Goal: Task Accomplishment & Management: Manage account settings

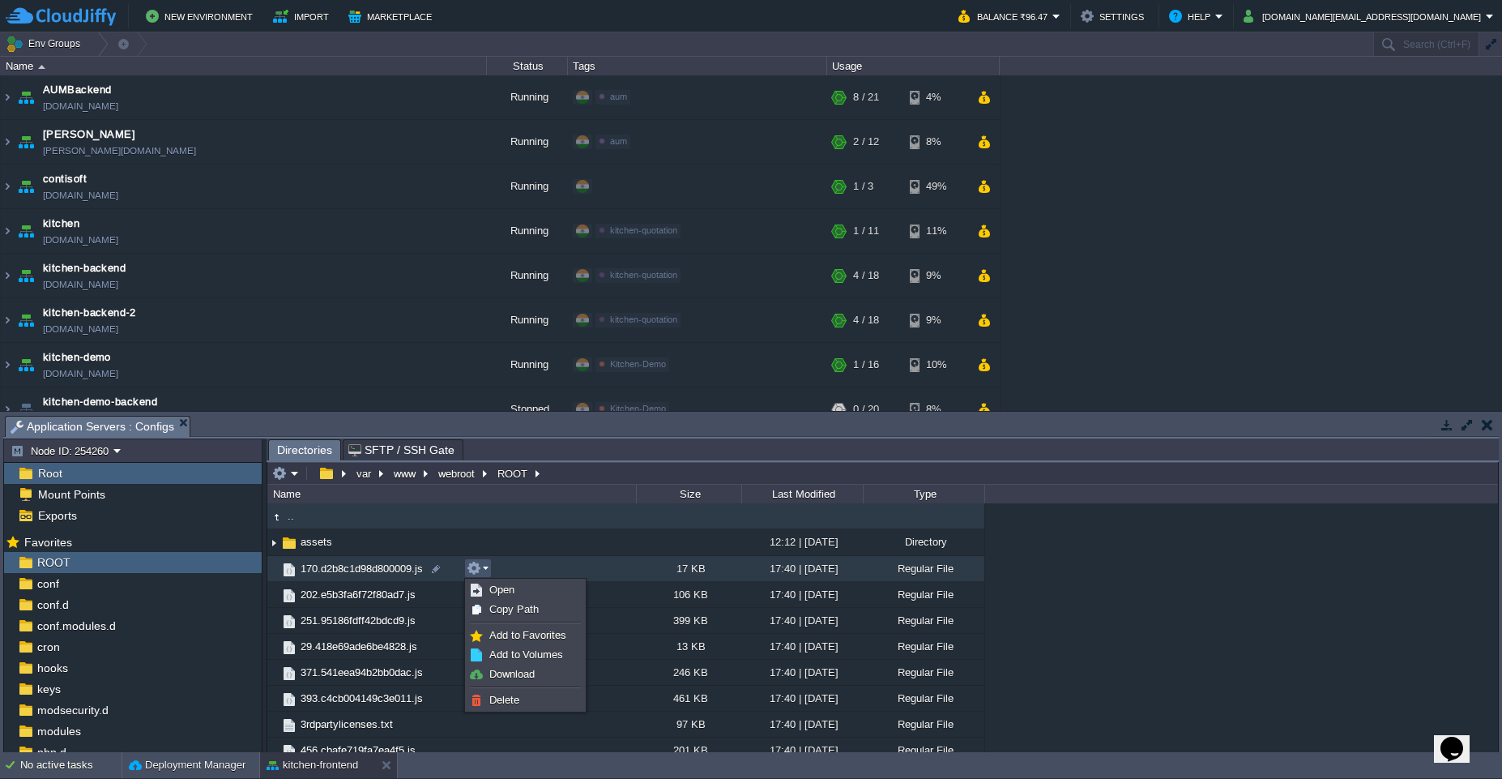
scroll to position [240, 0]
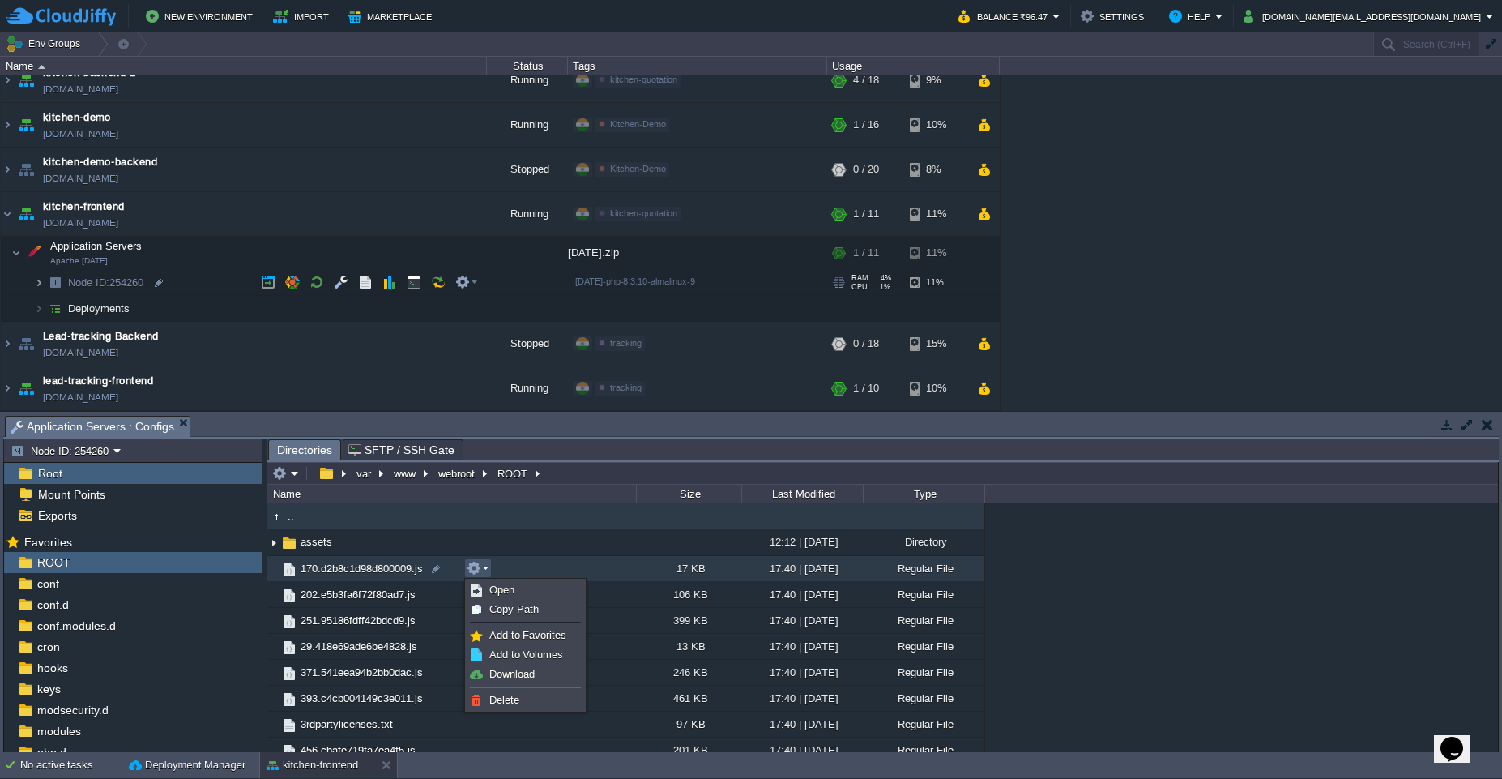
click at [39, 288] on img at bounding box center [39, 282] width 10 height 25
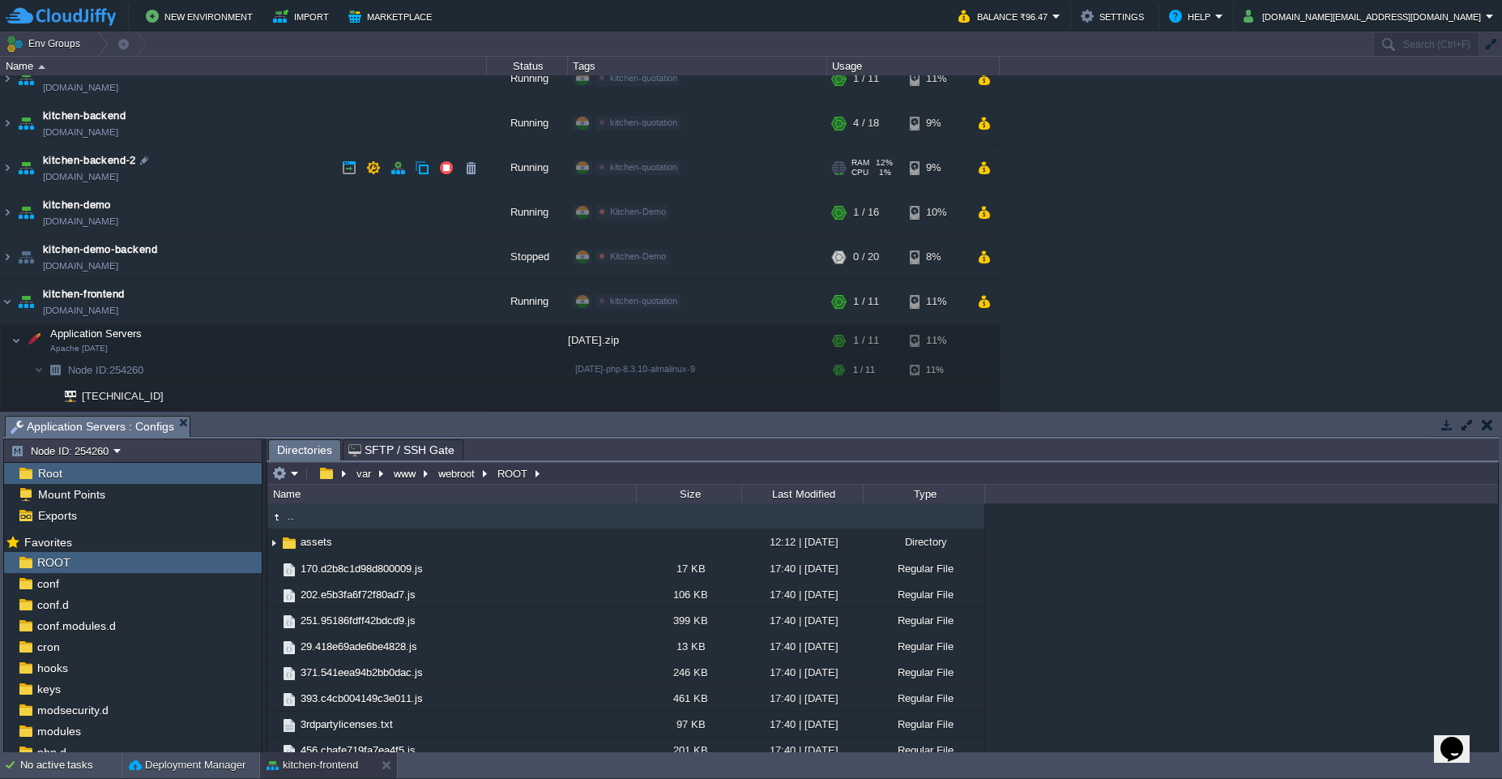
scroll to position [26, 0]
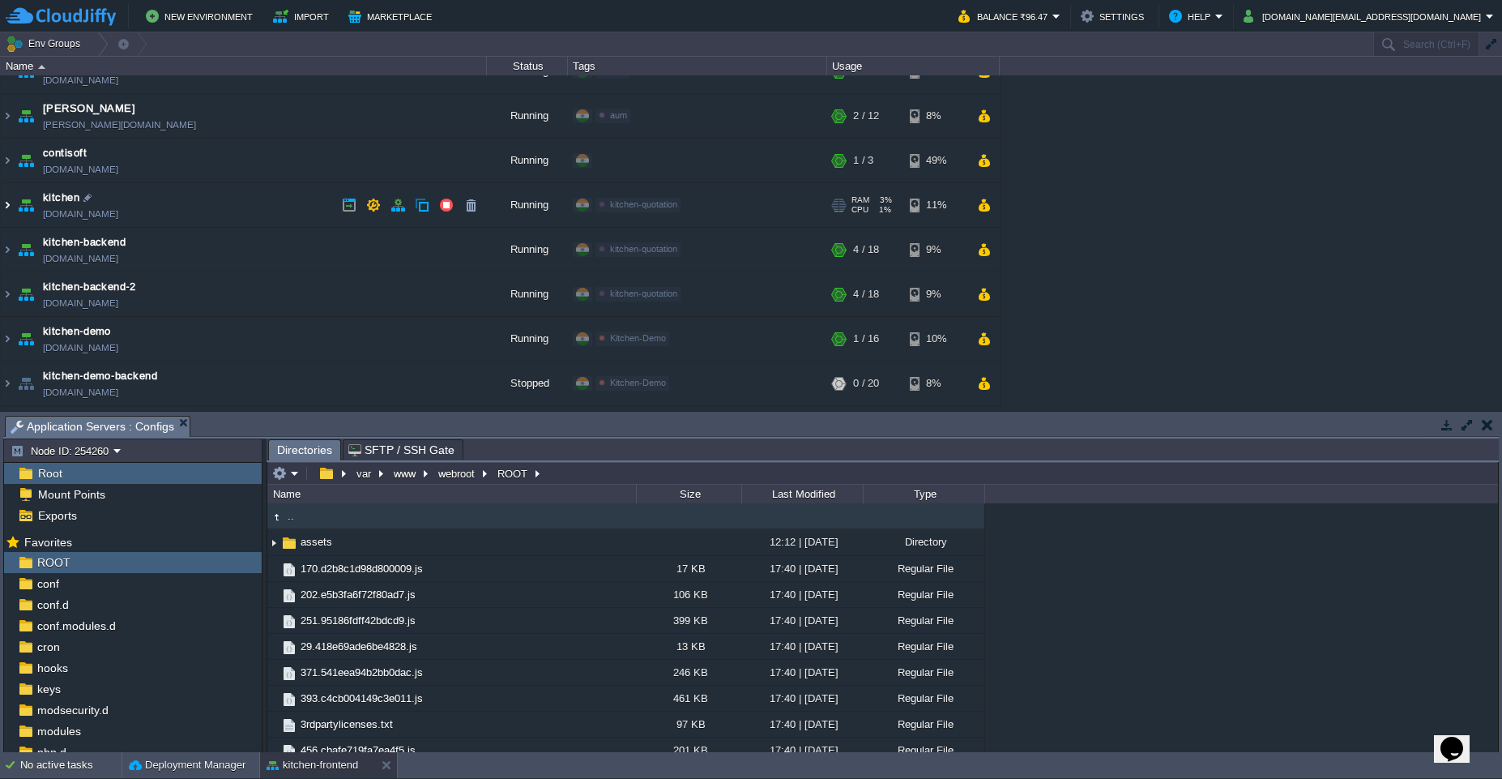
click at [7, 211] on img at bounding box center [7, 205] width 13 height 44
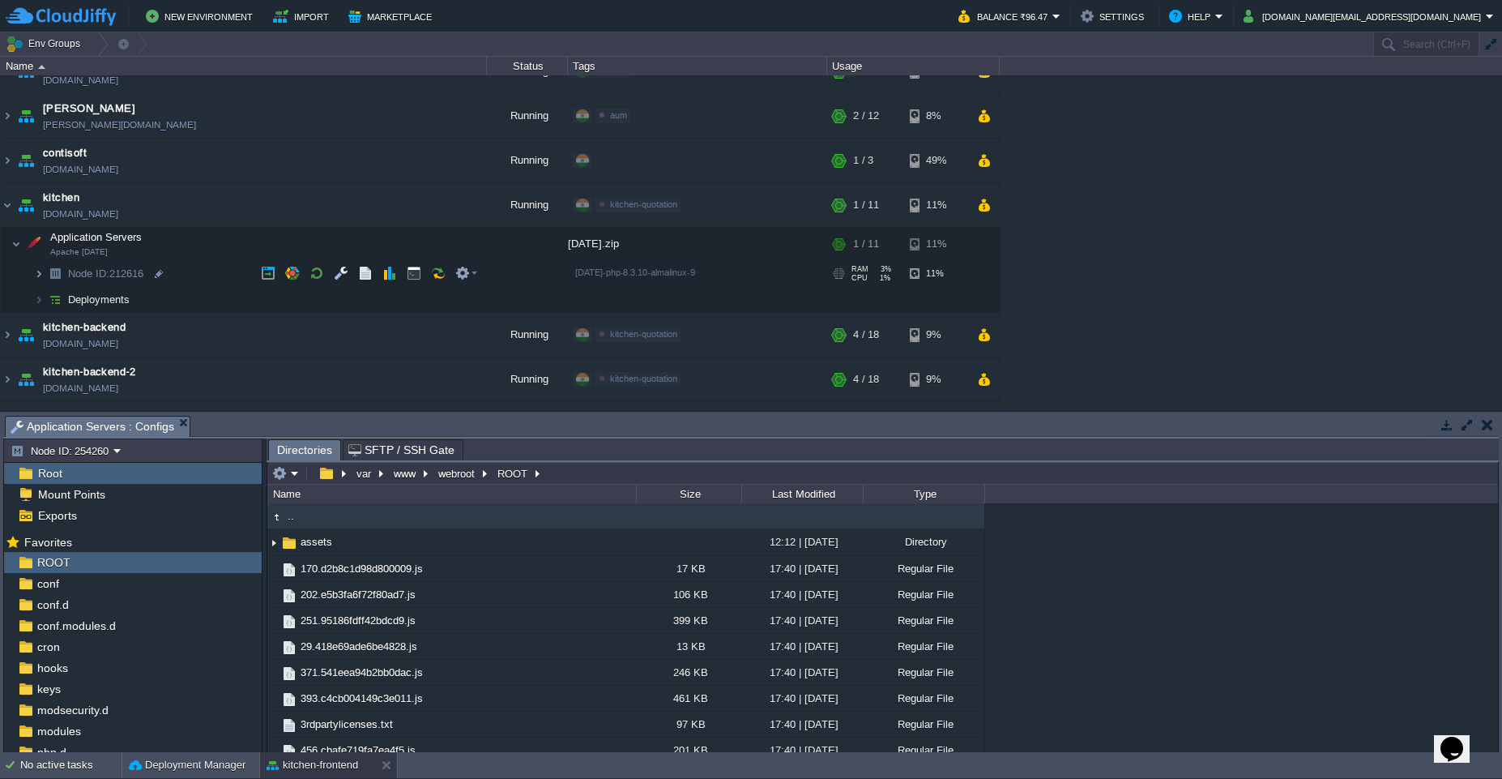
click at [34, 276] on img at bounding box center [39, 273] width 10 height 25
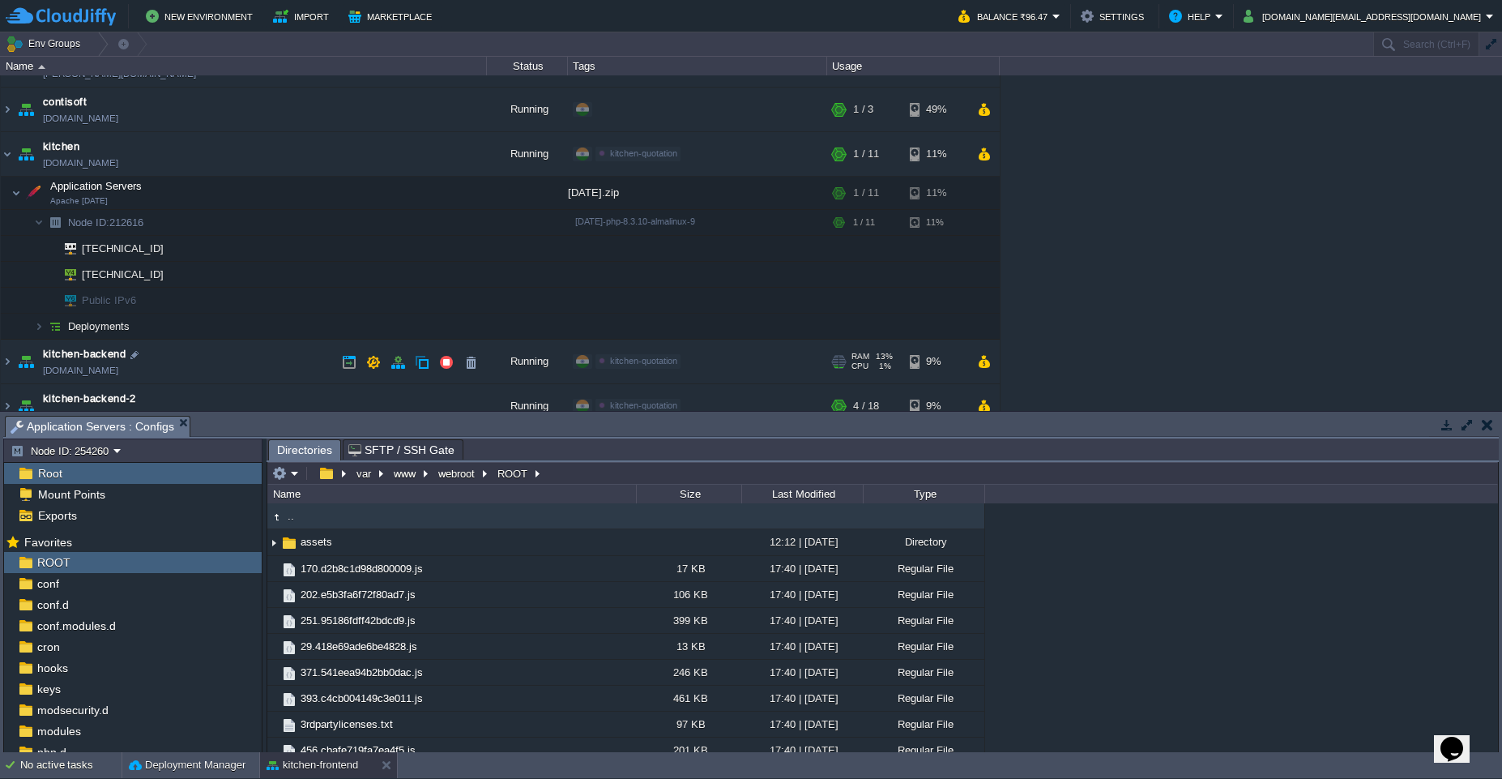
scroll to position [123, 0]
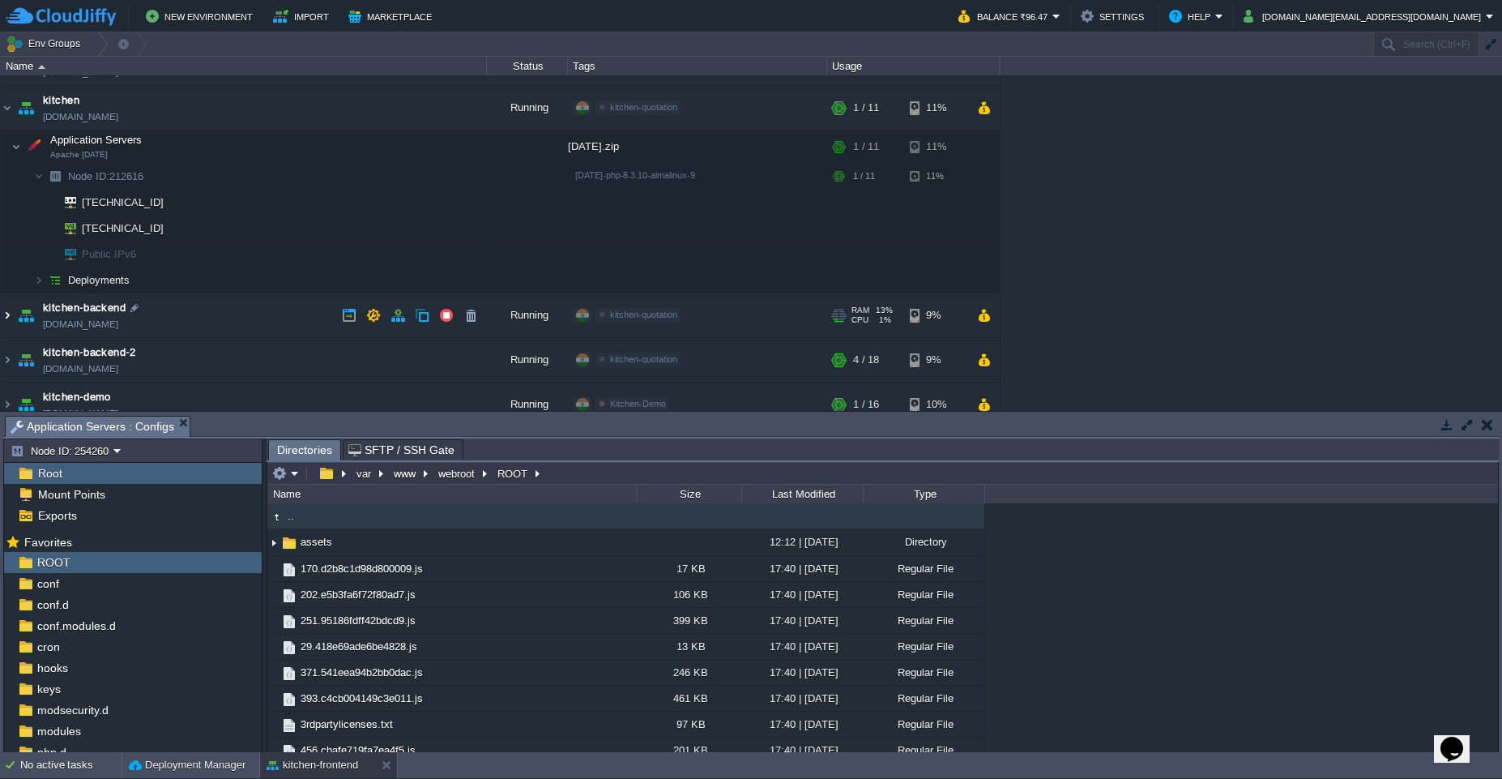
click at [7, 315] on img at bounding box center [7, 315] width 13 height 44
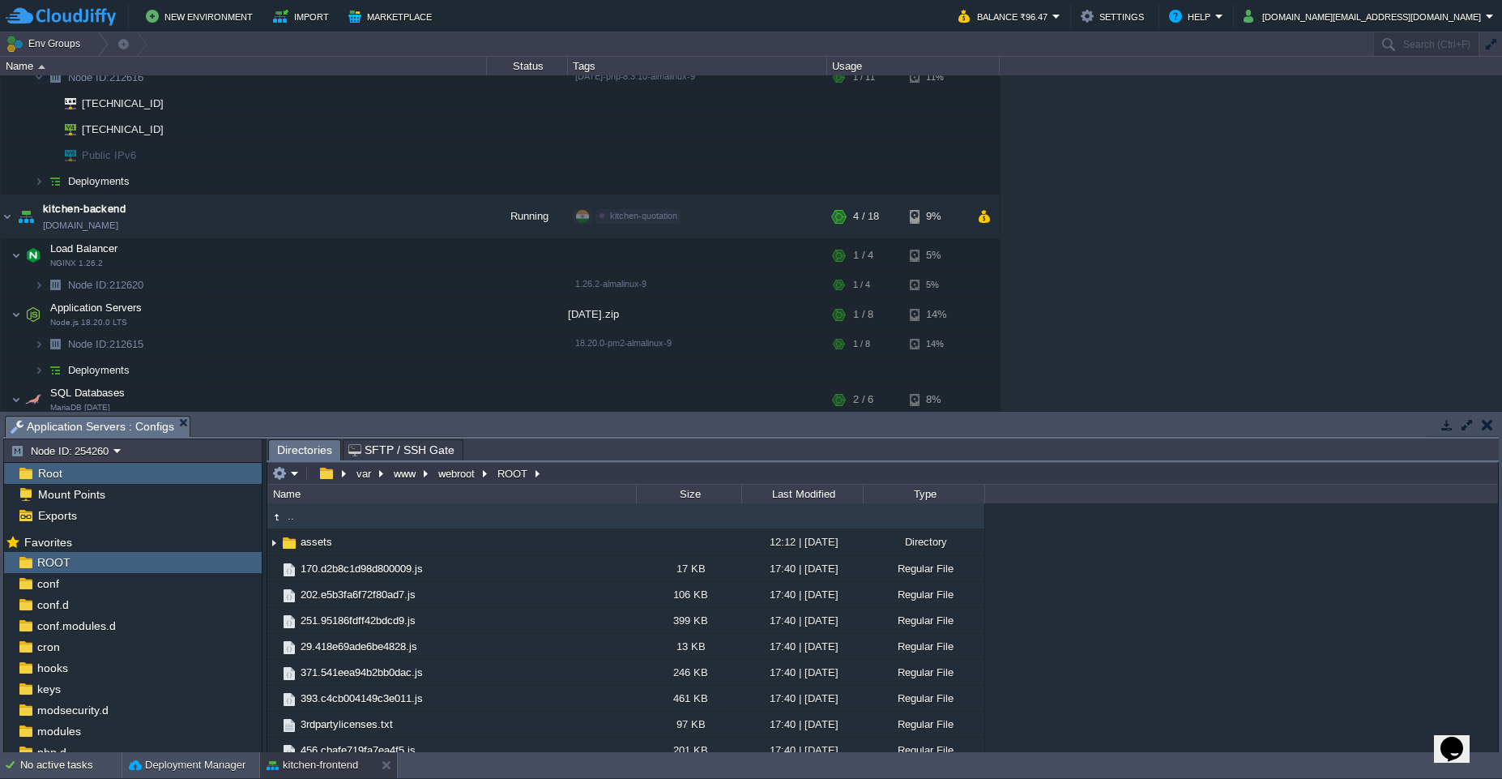
scroll to position [318, 0]
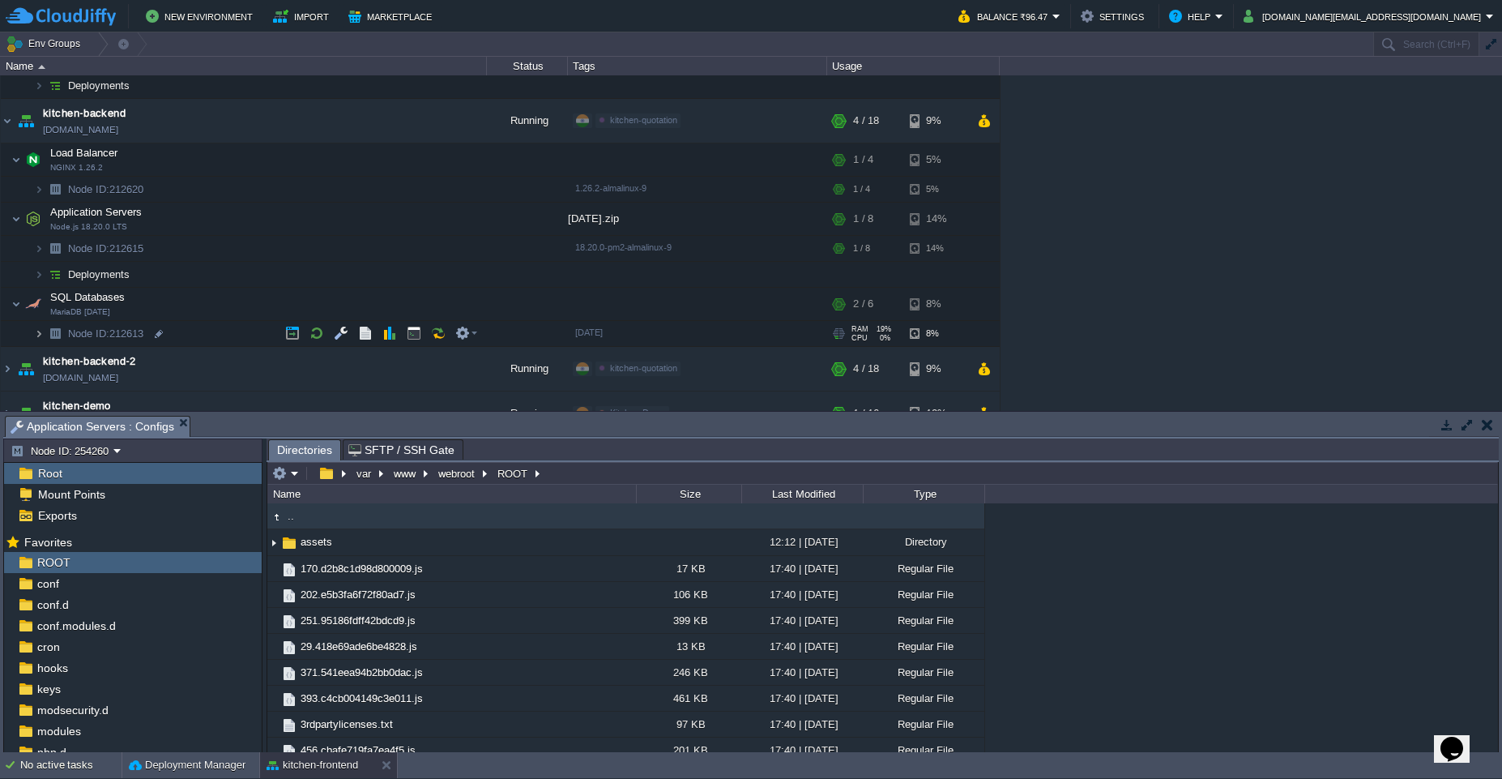
click at [40, 339] on img at bounding box center [39, 333] width 10 height 25
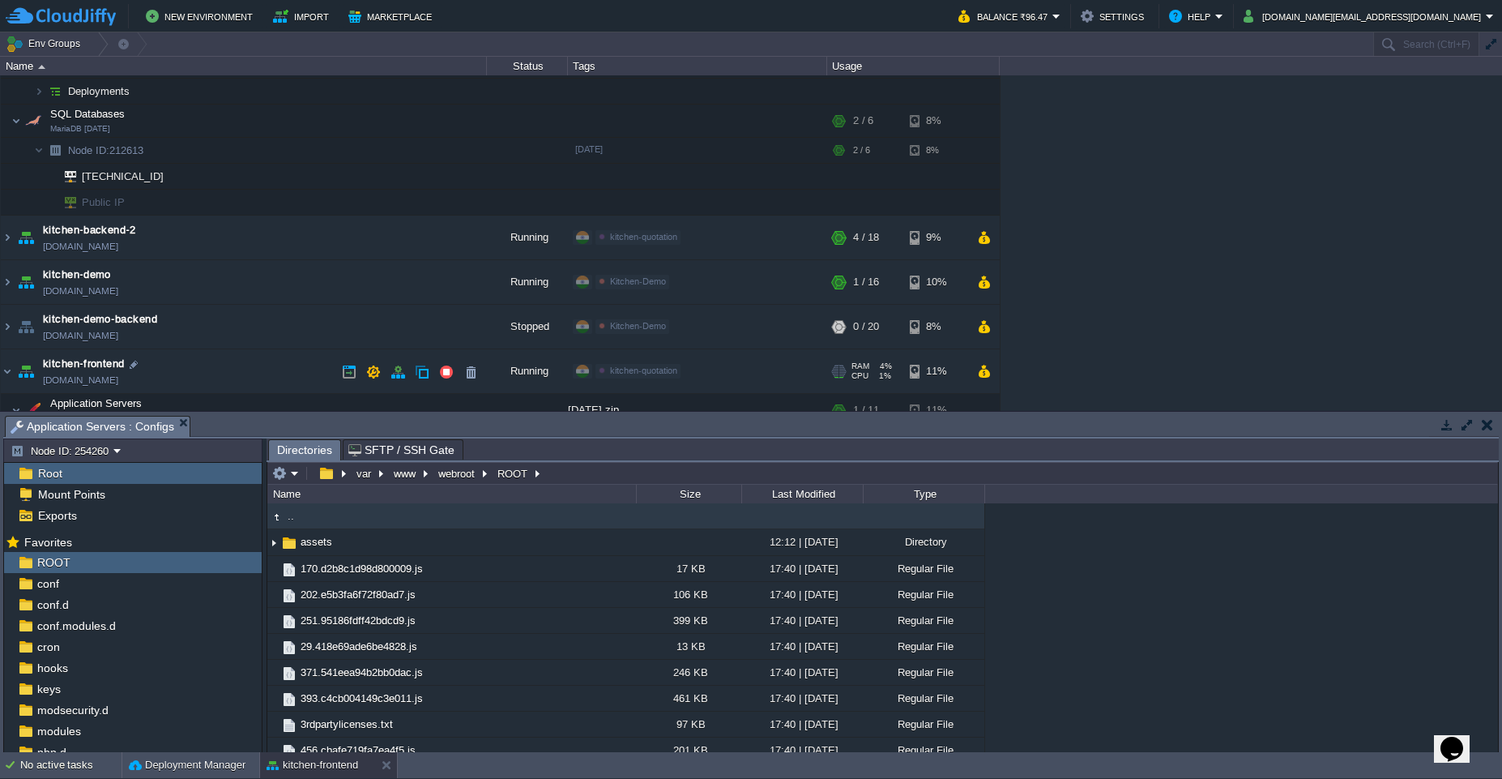
scroll to position [512, 0]
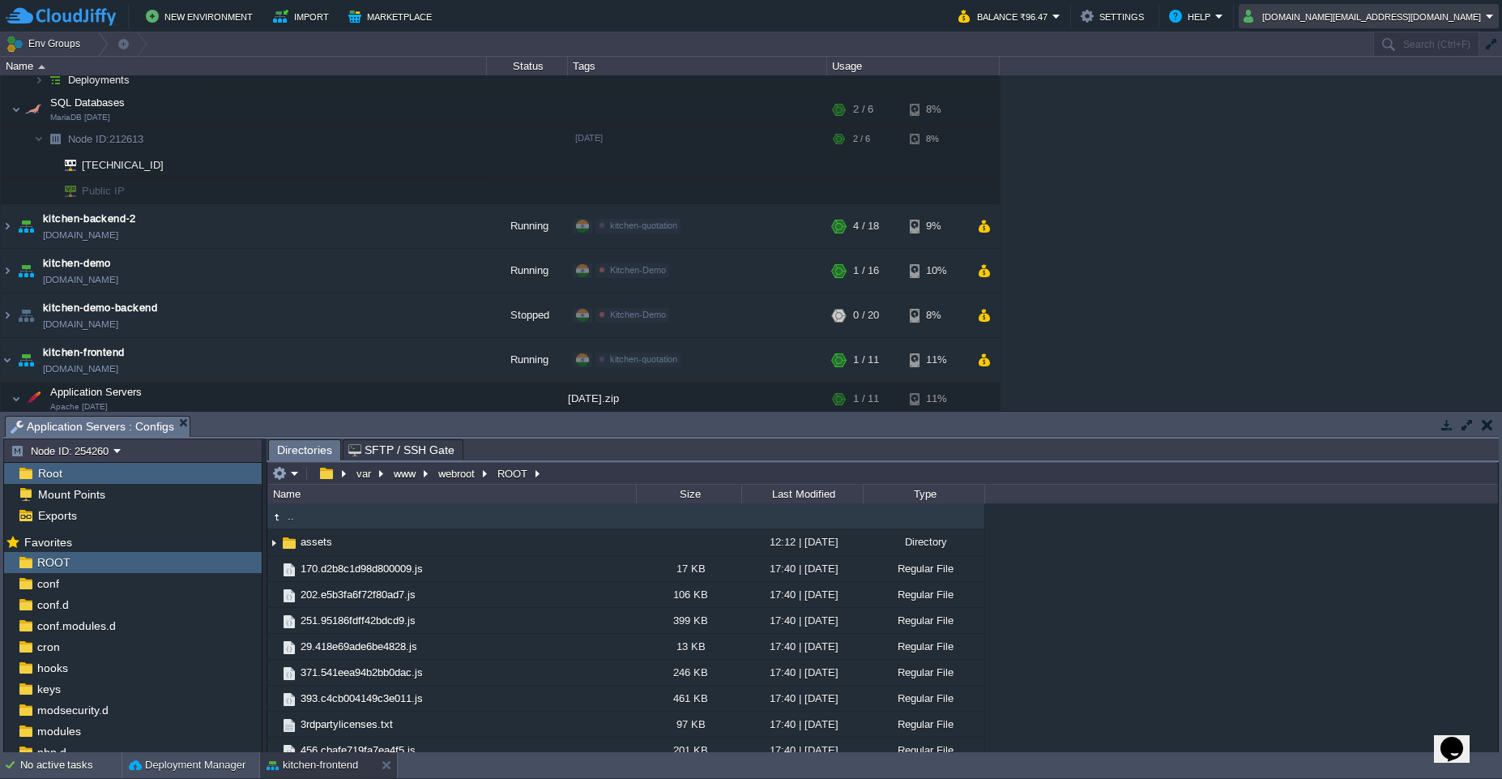
click at [1487, 23] on em "kalkisoft.digital@gmail.com" at bounding box center [1369, 15] width 250 height 19
click at [1364, 86] on span "Sign out" at bounding box center [1357, 85] width 39 height 12
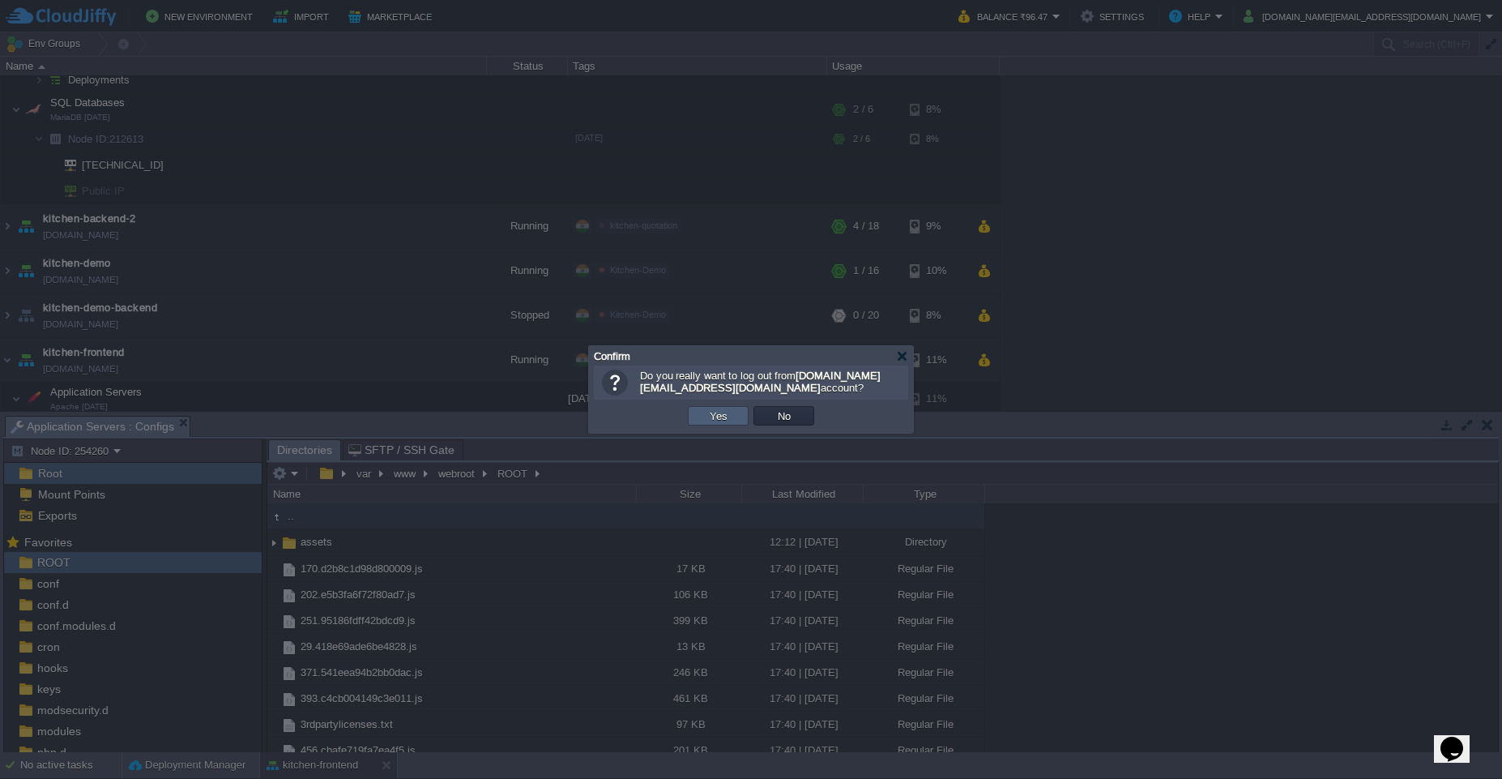
click at [717, 421] on button "Yes" at bounding box center [719, 415] width 28 height 15
